Goal: Subscribe to service/newsletter

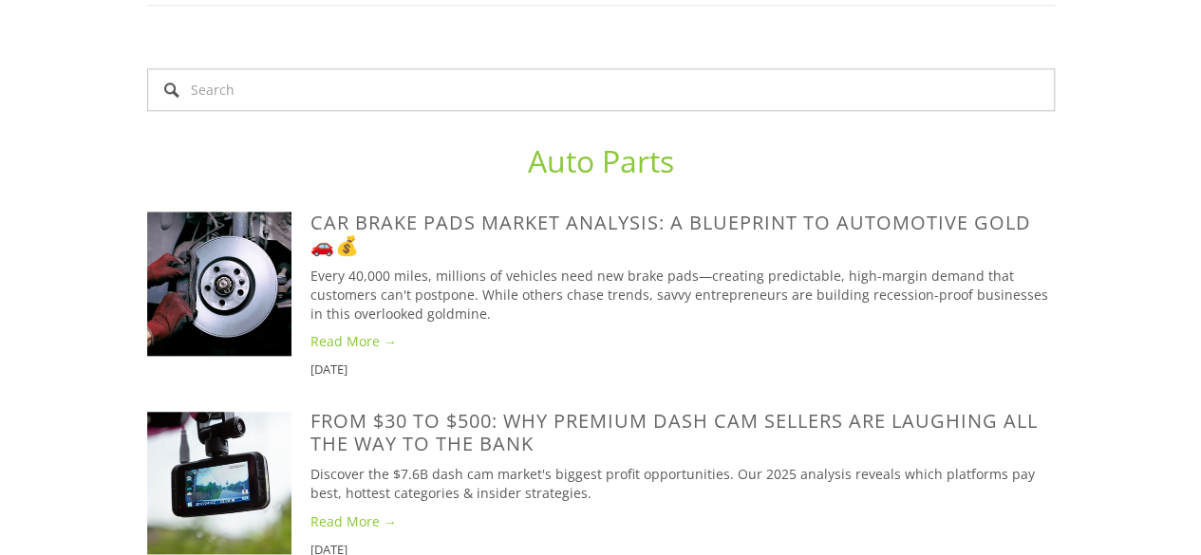
scroll to position [890, 0]
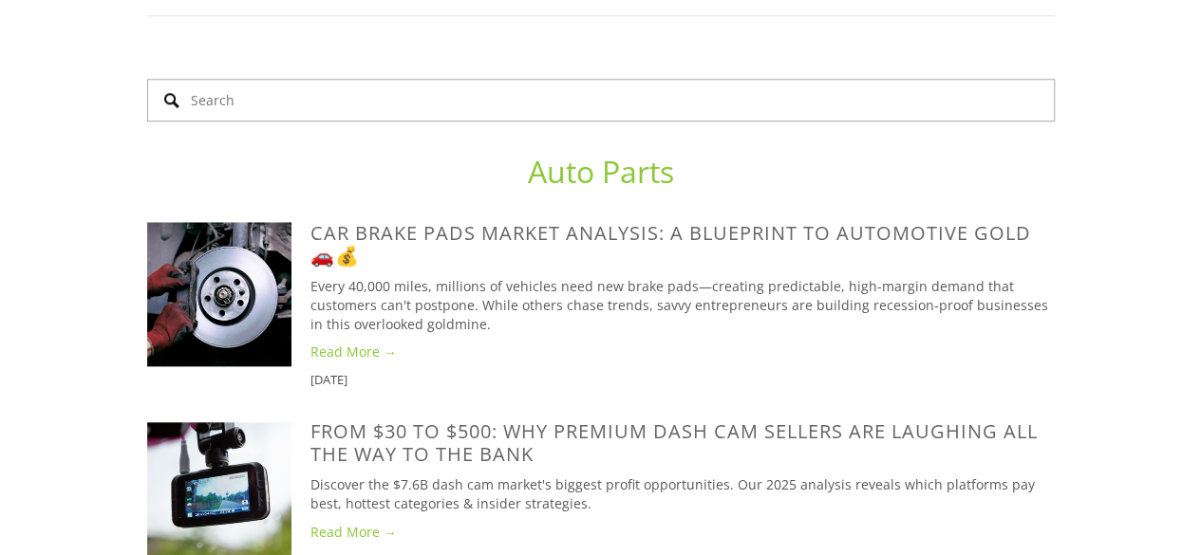
click at [468, 79] on input "Search" at bounding box center [601, 100] width 908 height 43
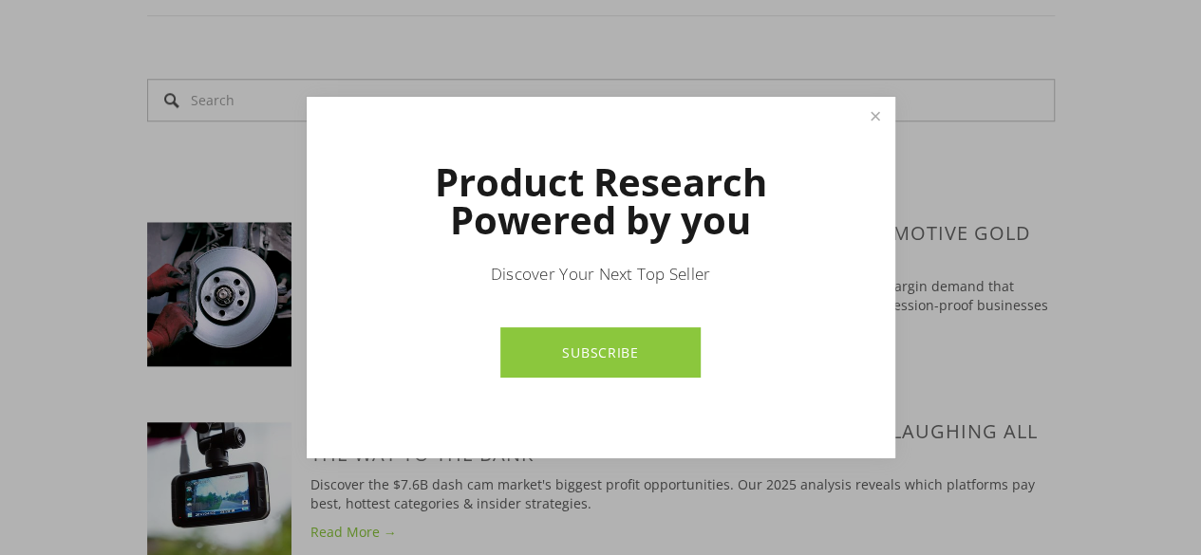
click at [637, 347] on link "SUBSCRIBE" at bounding box center [600, 353] width 200 height 50
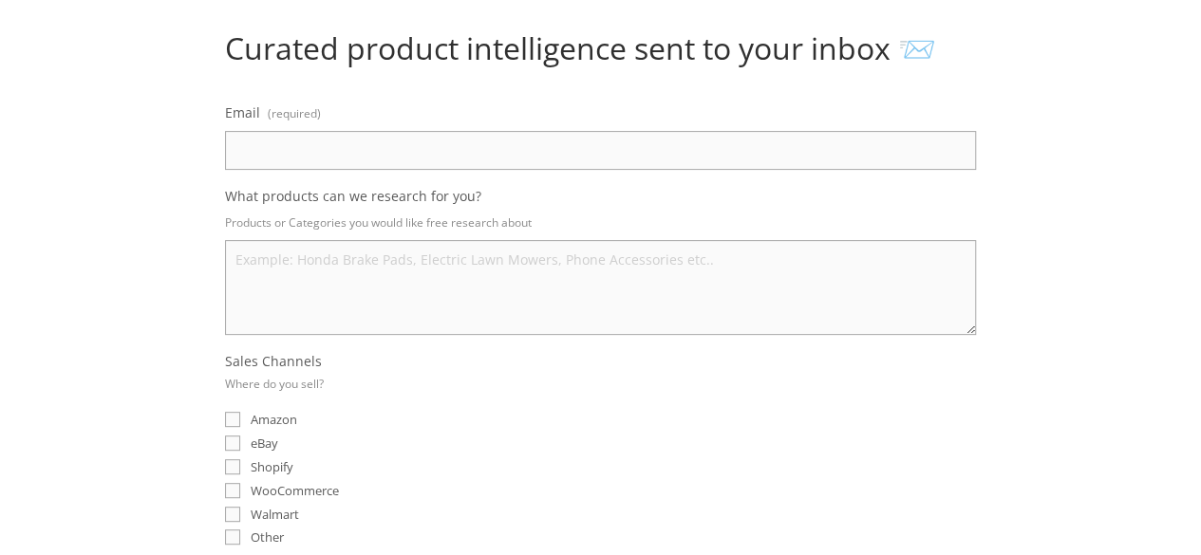
scroll to position [197, 0]
click at [557, 143] on input "Email (required)" at bounding box center [600, 148] width 751 height 39
click at [785, 381] on fieldset "Sales Channels Where do you sell? Amazon eBay Shopify WooCommerce Walmart Other" at bounding box center [600, 449] width 751 height 198
click at [682, 144] on input "Email (required)" at bounding box center [600, 148] width 751 height 39
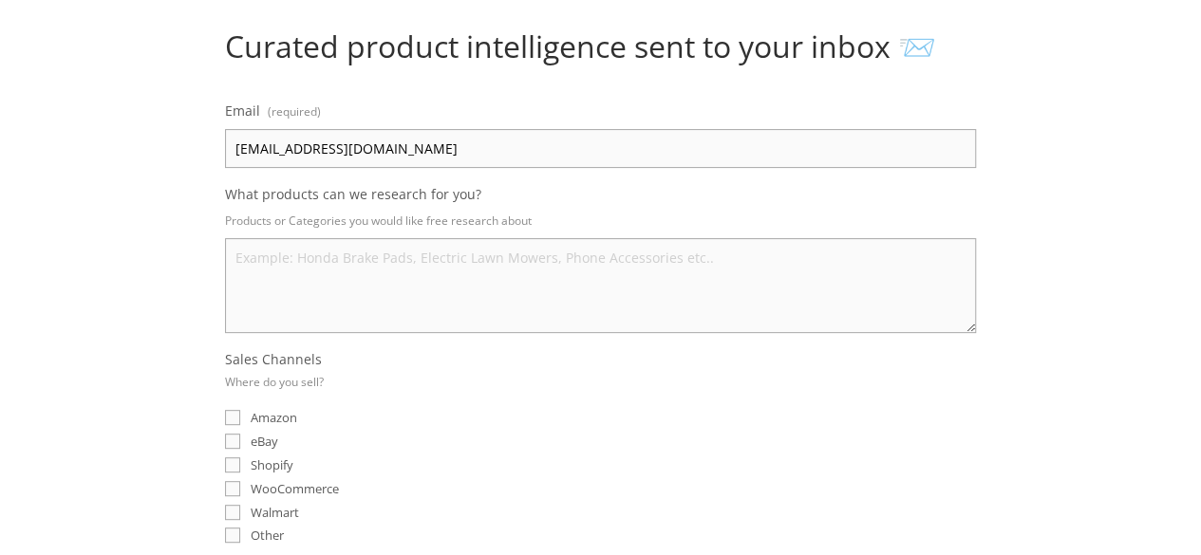
type input "[EMAIL_ADDRESS][DOMAIN_NAME]"
click at [369, 274] on textarea "What products can we research for you?" at bounding box center [600, 285] width 751 height 95
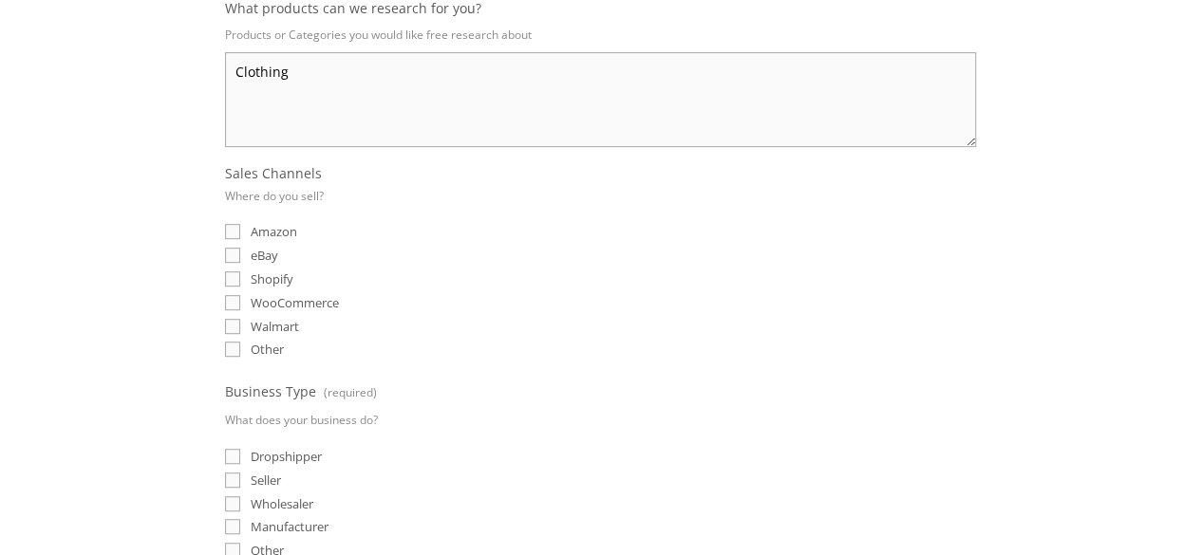
scroll to position [385, 0]
type textarea "Clothing"
click at [227, 254] on input "eBay" at bounding box center [232, 253] width 15 height 15
checkbox input "true"
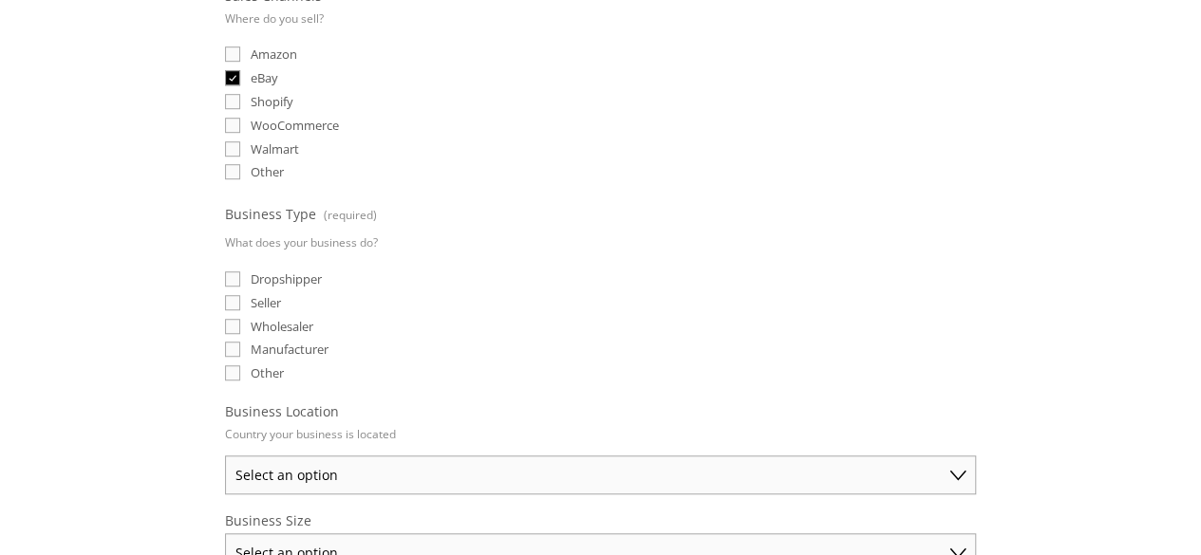
scroll to position [608, 0]
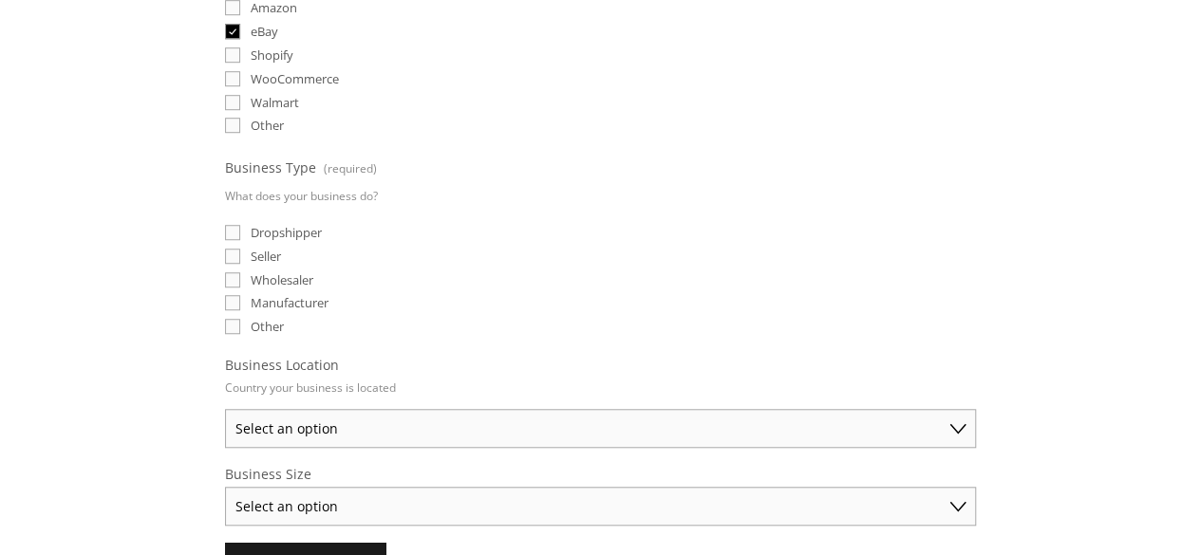
click at [239, 322] on label "Other" at bounding box center [254, 326] width 59 height 17
click at [239, 322] on input "Other" at bounding box center [232, 326] width 15 height 15
checkbox input "true"
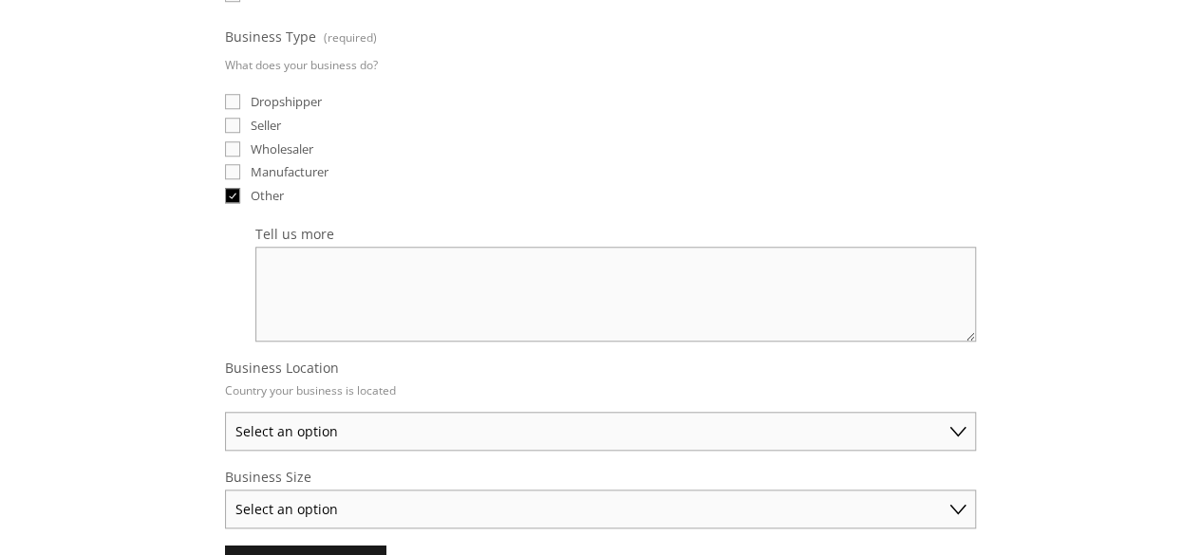
scroll to position [747, 0]
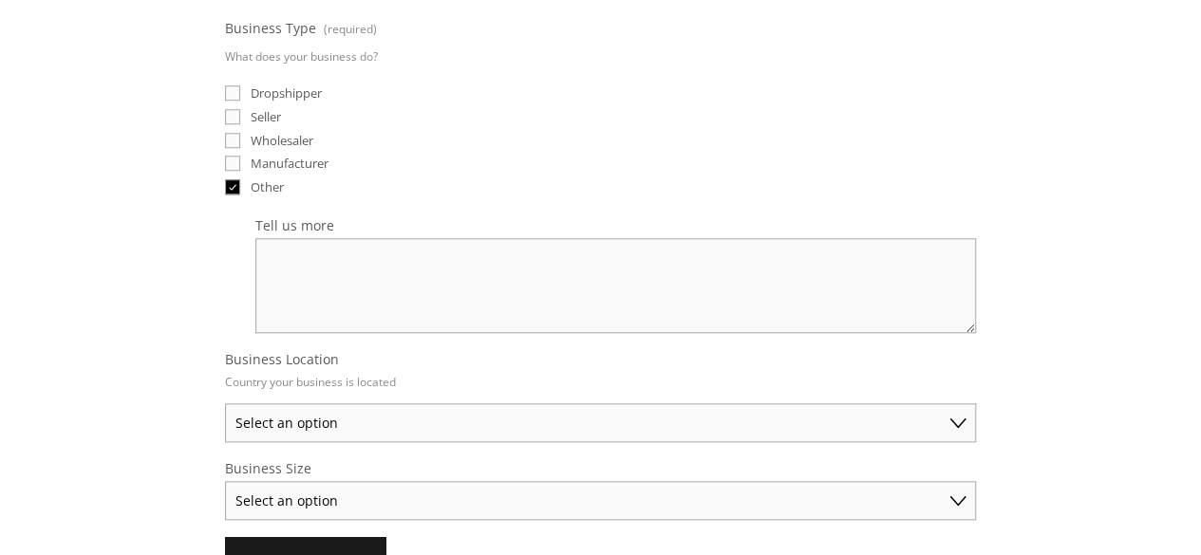
click at [455, 253] on textarea "Tell us more" at bounding box center [615, 285] width 721 height 95
type textarea "i"
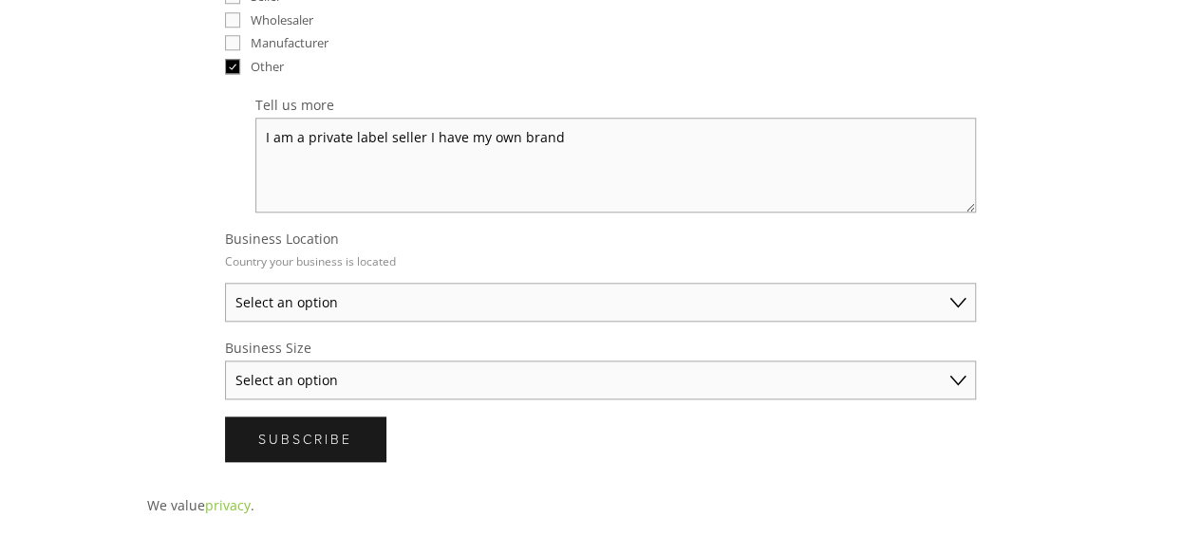
scroll to position [909, 0]
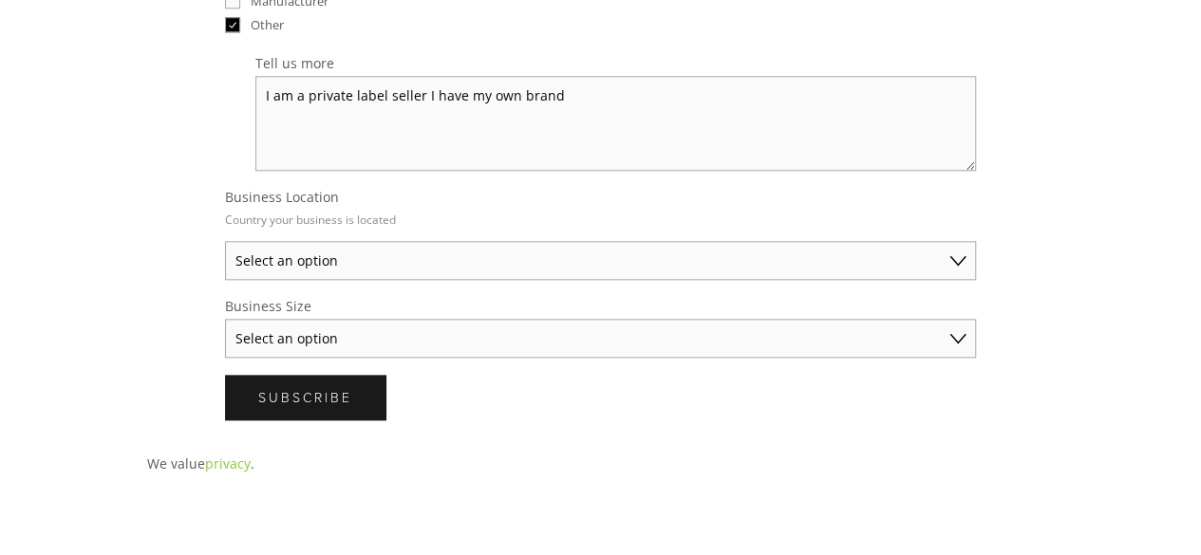
type textarea "I am a private label seller I have my own brand"
click at [429, 252] on select "Select an option [GEOGRAPHIC_DATA] [GEOGRAPHIC_DATA] [GEOGRAPHIC_DATA] [GEOGRAP…" at bounding box center [600, 260] width 751 height 39
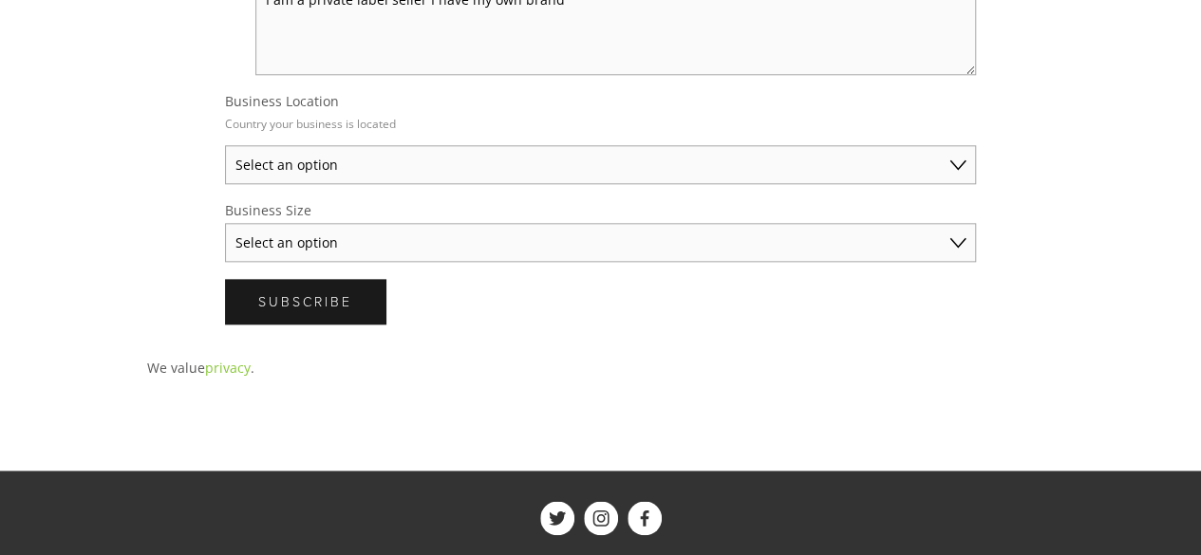
scroll to position [1036, 0]
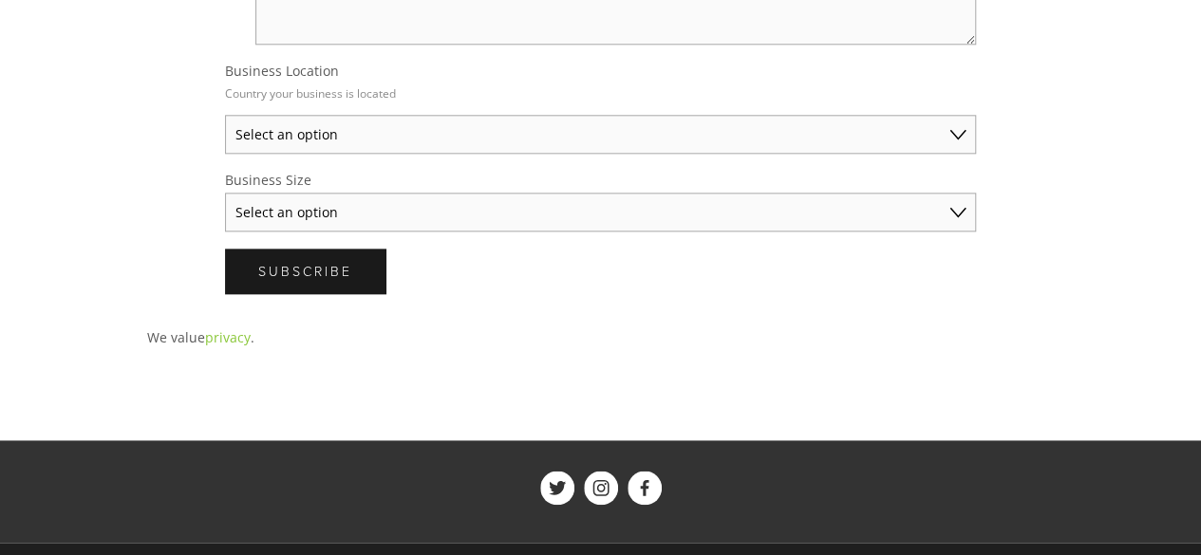
click at [963, 115] on select "Select an option [GEOGRAPHIC_DATA] [GEOGRAPHIC_DATA] [GEOGRAPHIC_DATA] [GEOGRAP…" at bounding box center [600, 134] width 751 height 39
select select "[GEOGRAPHIC_DATA]"
click at [225, 115] on select "Select an option [GEOGRAPHIC_DATA] [GEOGRAPHIC_DATA] [GEOGRAPHIC_DATA] [GEOGRAP…" at bounding box center [600, 134] width 751 height 39
click at [479, 202] on select "Select an option Solo Merchant (under $50K annual sales) Small Business ($50K -…" at bounding box center [600, 212] width 751 height 39
select select "Solo Merchant (under $50K annual sales)"
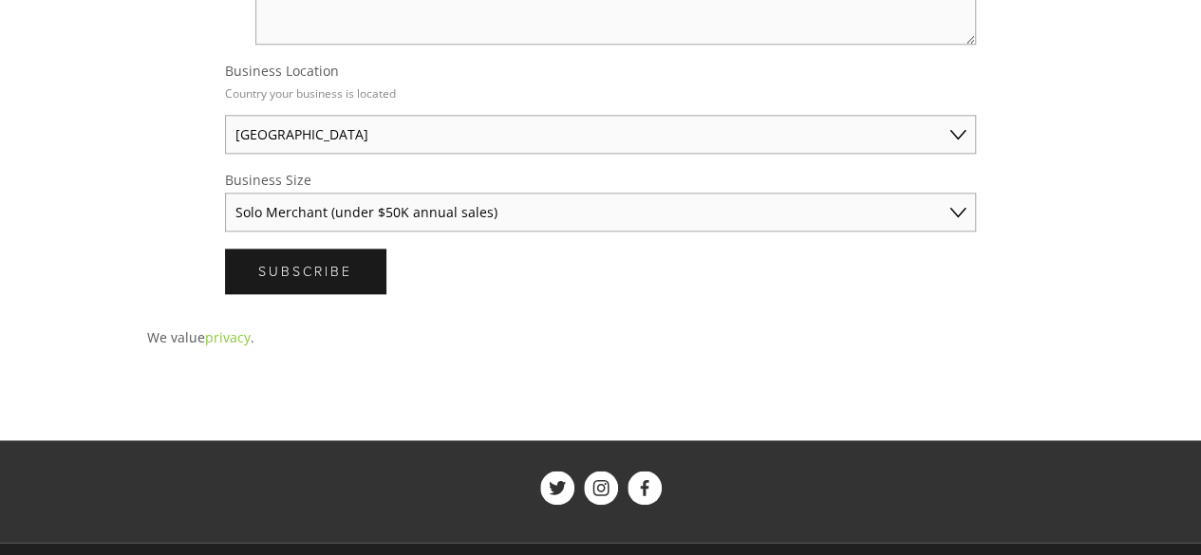
click at [225, 193] on select "Select an option Solo Merchant (under $50K annual sales) Small Business ($50K -…" at bounding box center [600, 212] width 751 height 39
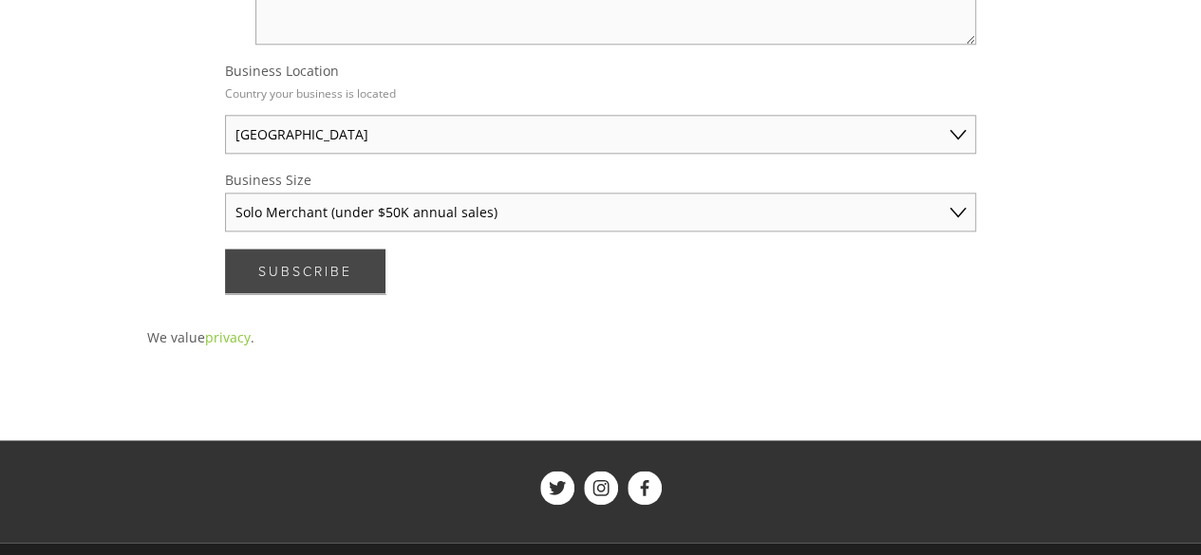
click at [356, 259] on button "Subscribe Subscribe" at bounding box center [305, 271] width 160 height 45
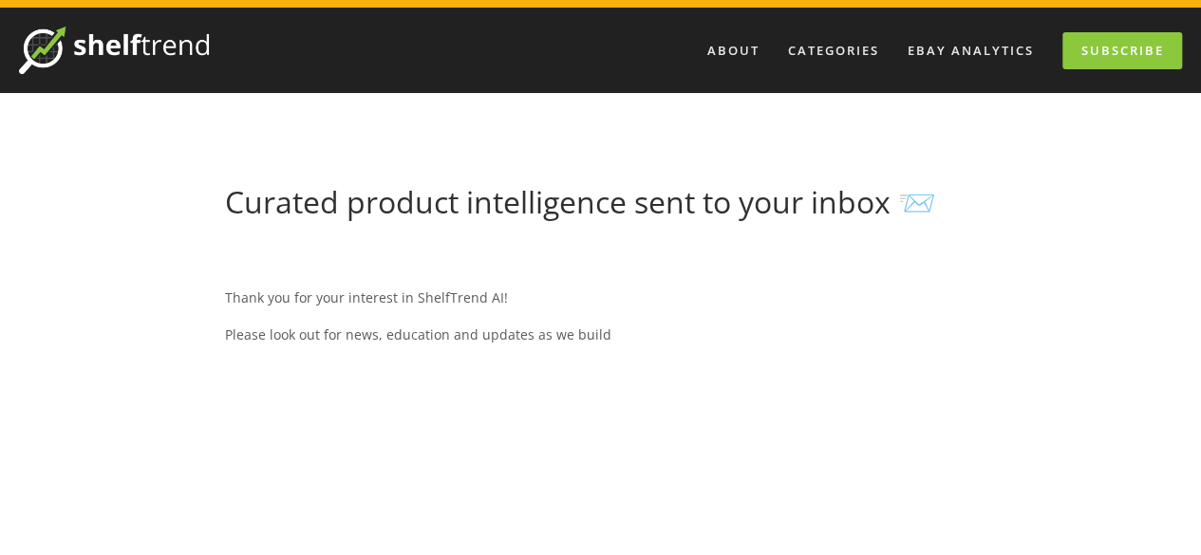
scroll to position [57, 0]
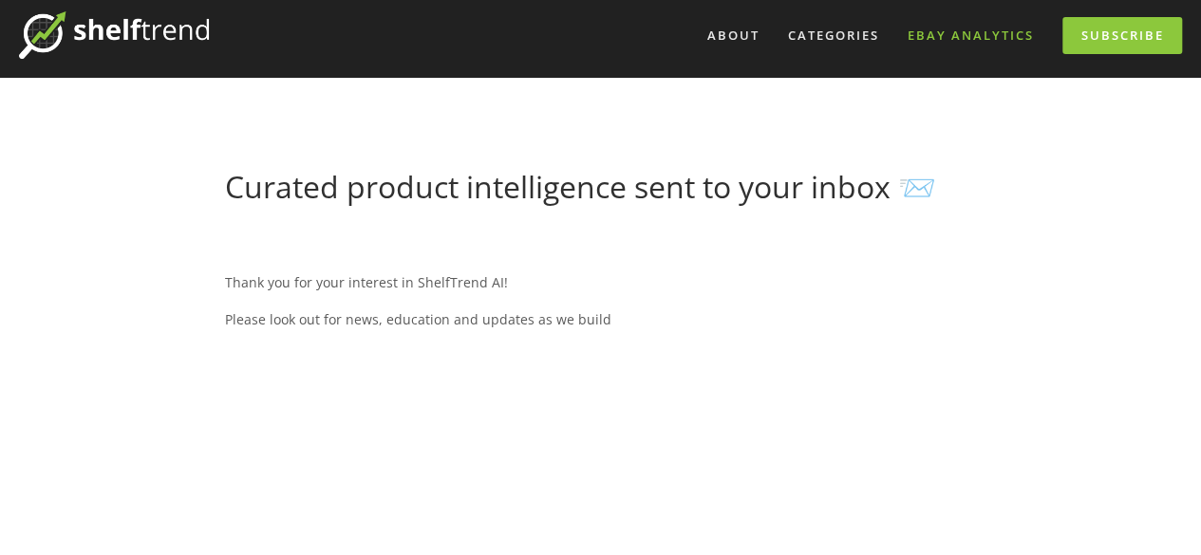
click at [954, 39] on link "eBay Analytics" at bounding box center [970, 35] width 151 height 31
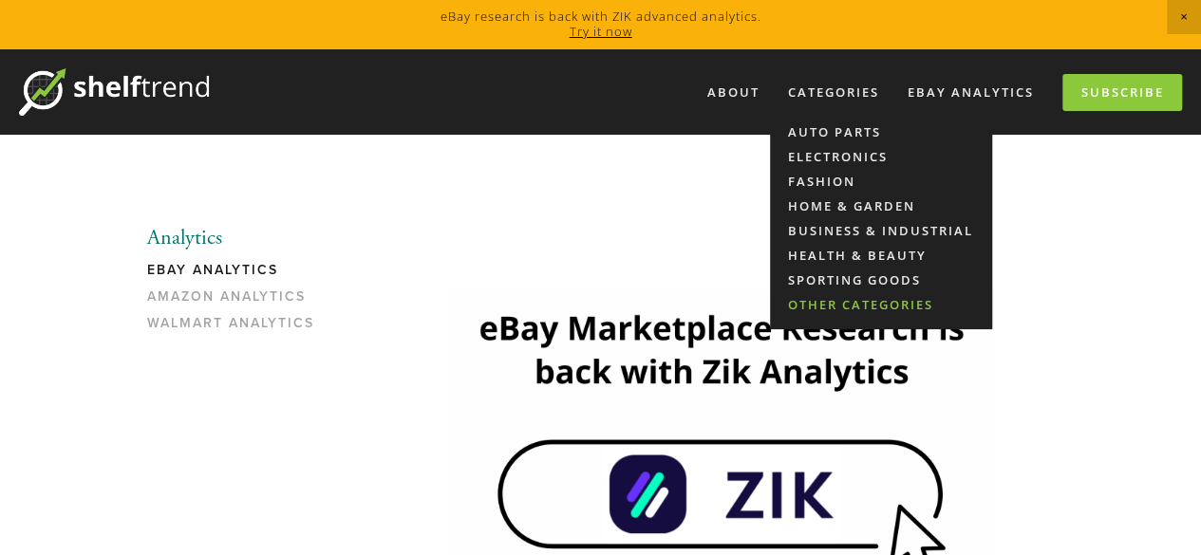
click at [843, 301] on link "Other Categories" at bounding box center [881, 304] width 222 height 25
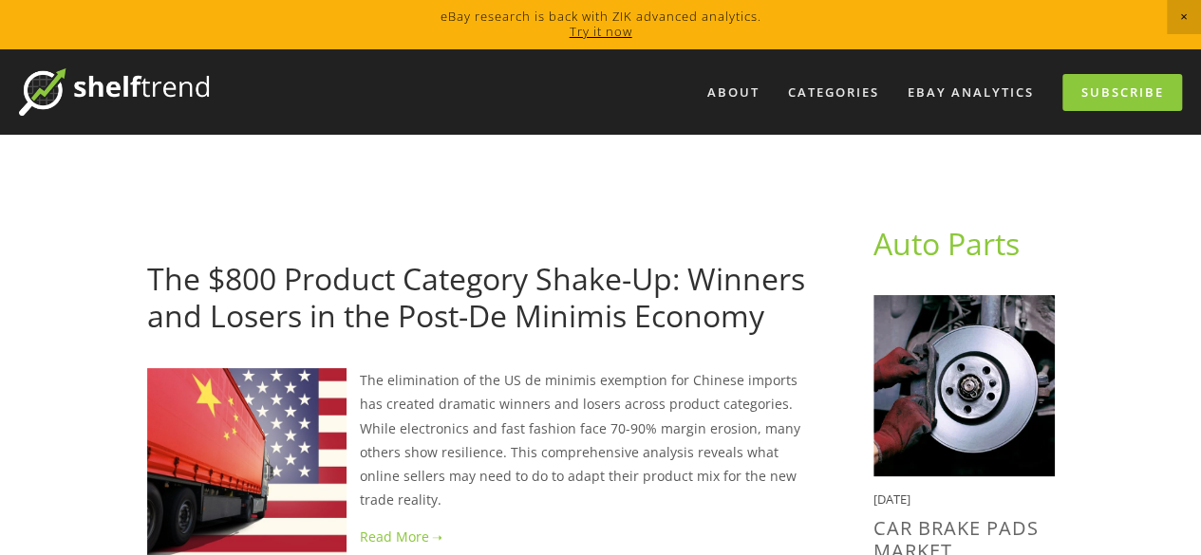
click at [90, 84] on img at bounding box center [114, 91] width 190 height 47
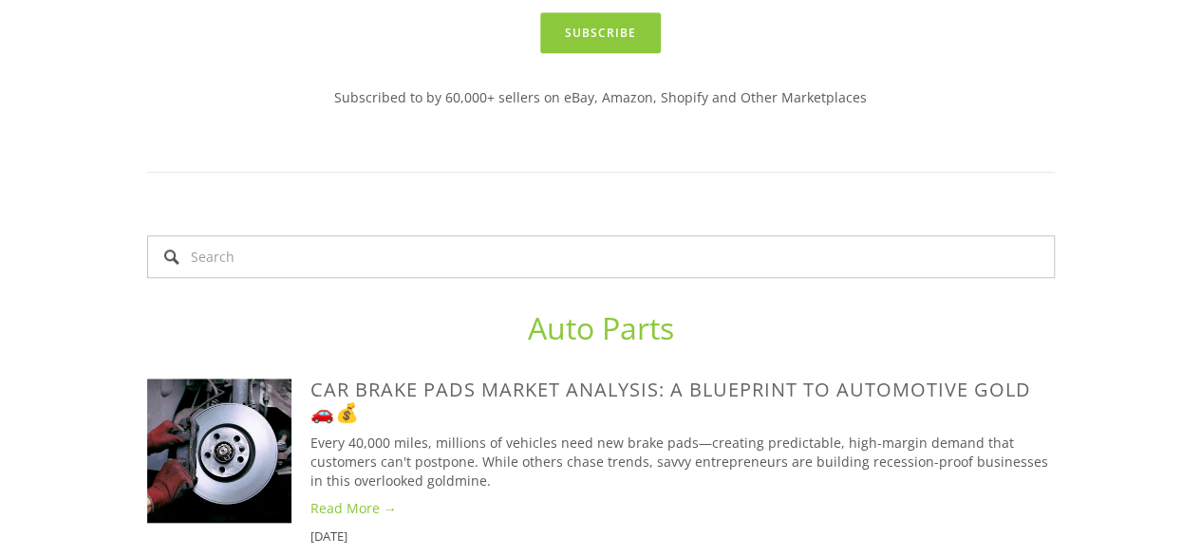
scroll to position [775, 0]
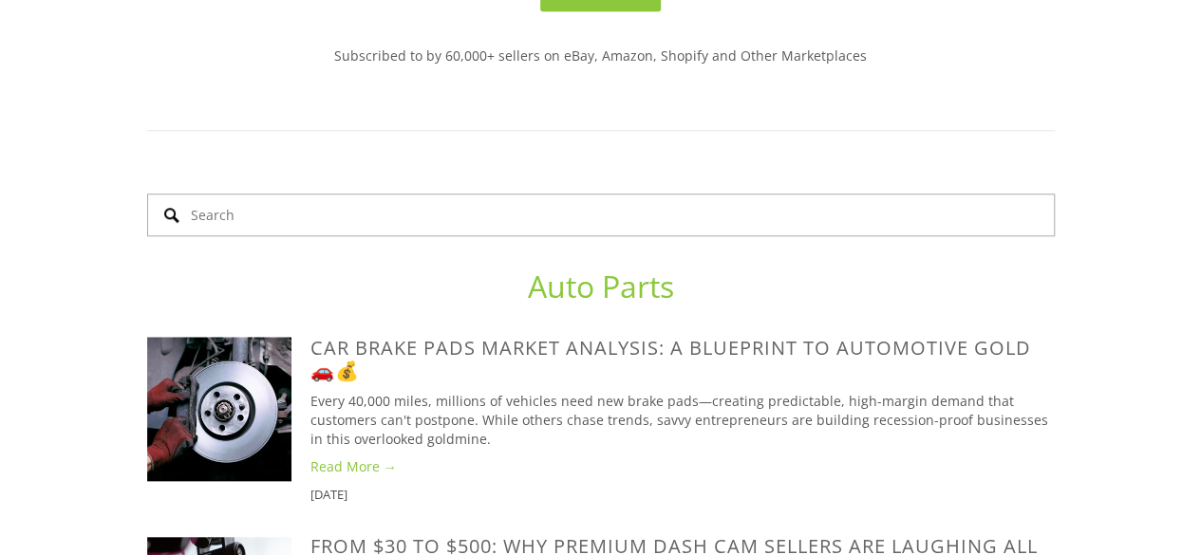
drag, startPoint x: 475, startPoint y: 216, endPoint x: 475, endPoint y: 202, distance: 13.3
click at [473, 214] on div at bounding box center [601, 215] width 940 height 75
click at [477, 197] on input "Search" at bounding box center [601, 215] width 908 height 43
type input "syhn"
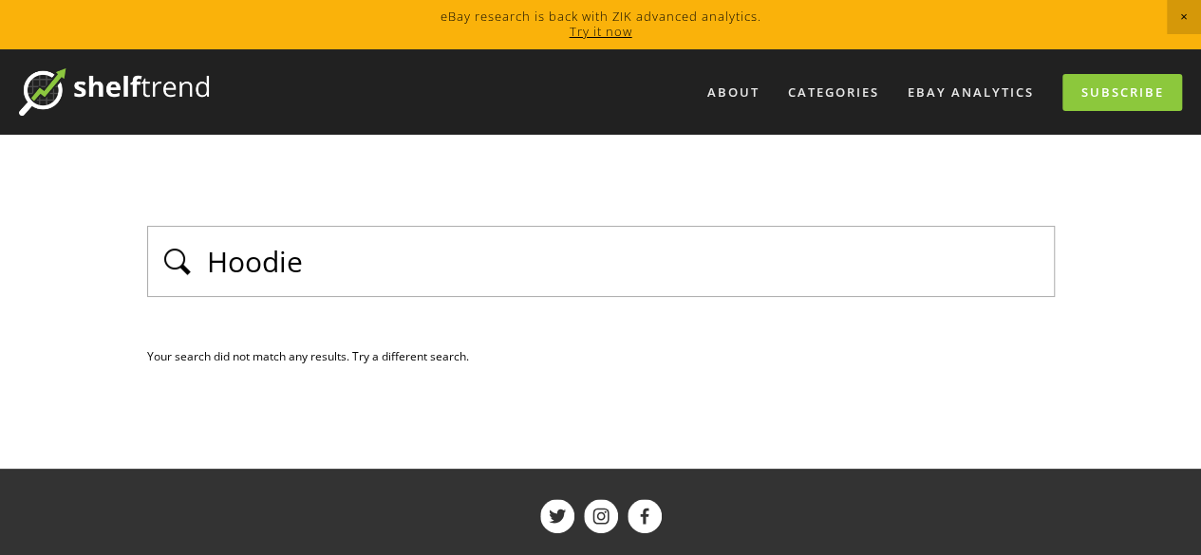
type input "Hoodie"
